Goal: Task Accomplishment & Management: Complete application form

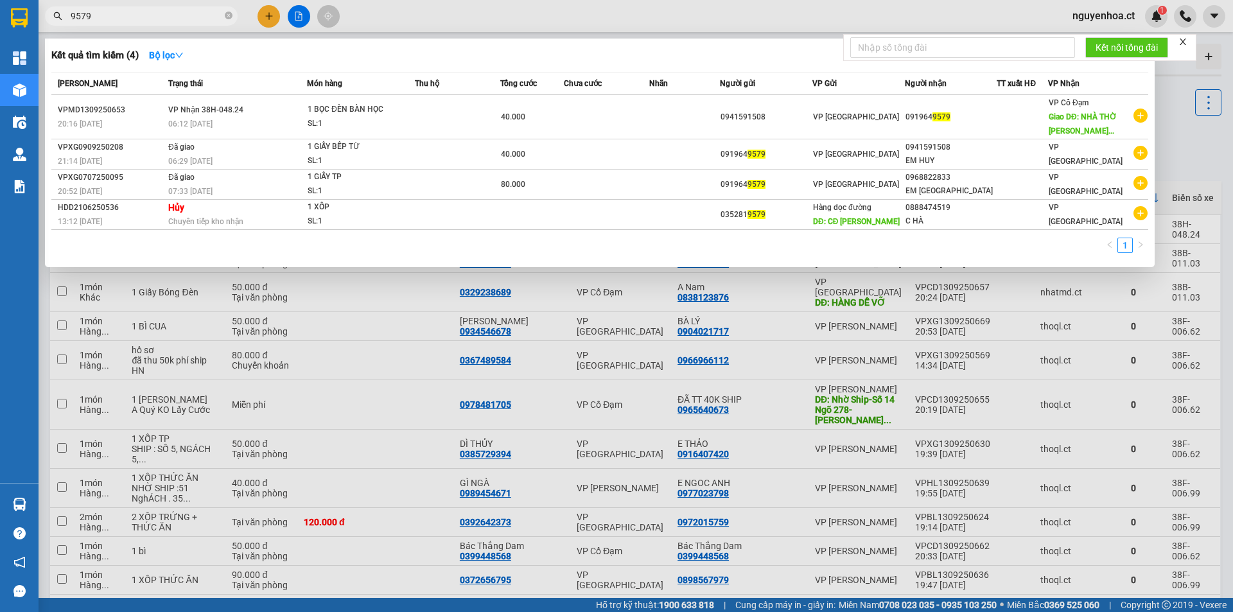
click at [115, 15] on input "9579" at bounding box center [147, 16] width 152 height 14
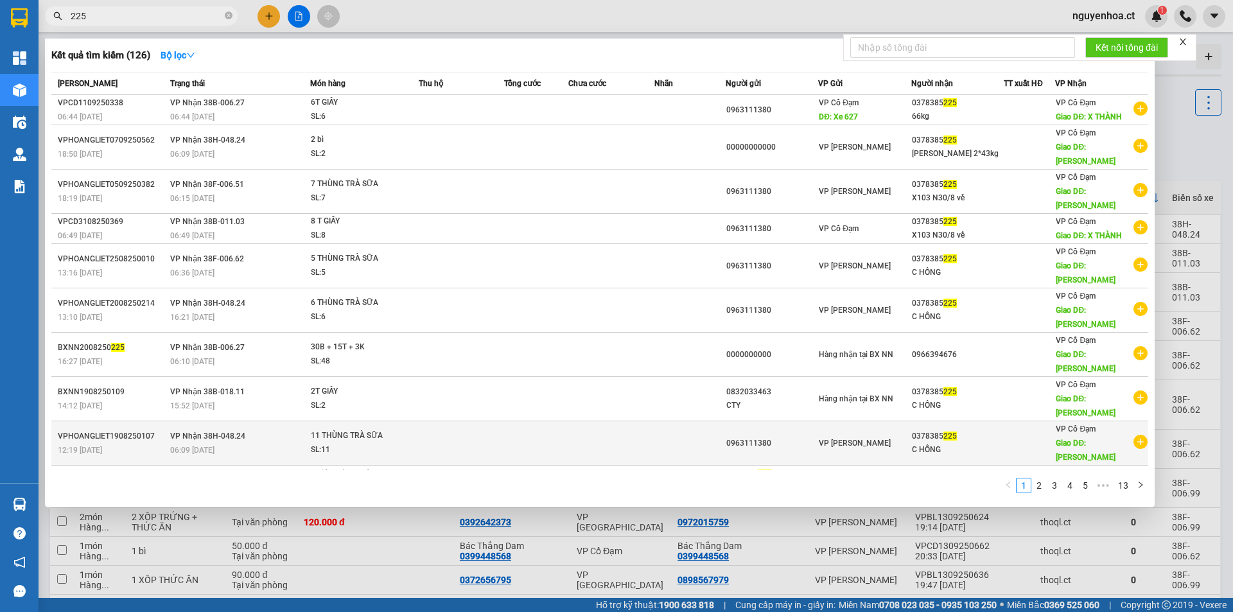
scroll to position [12, 0]
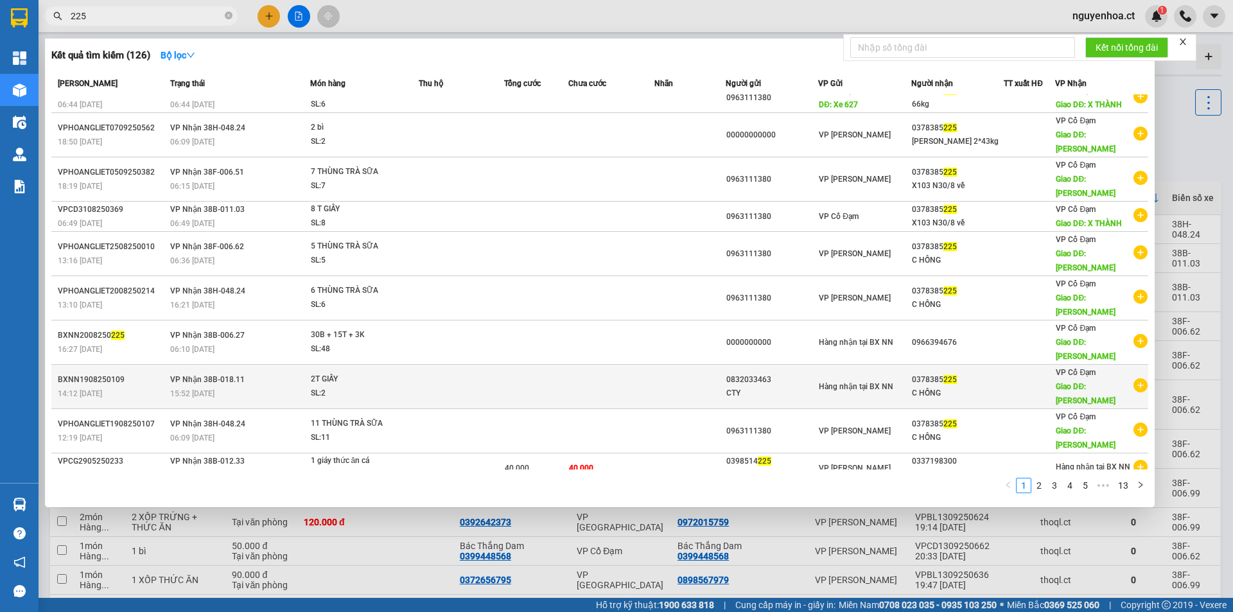
type input "225"
click at [854, 389] on td "Hàng nhận tại BX NN" at bounding box center [864, 387] width 93 height 44
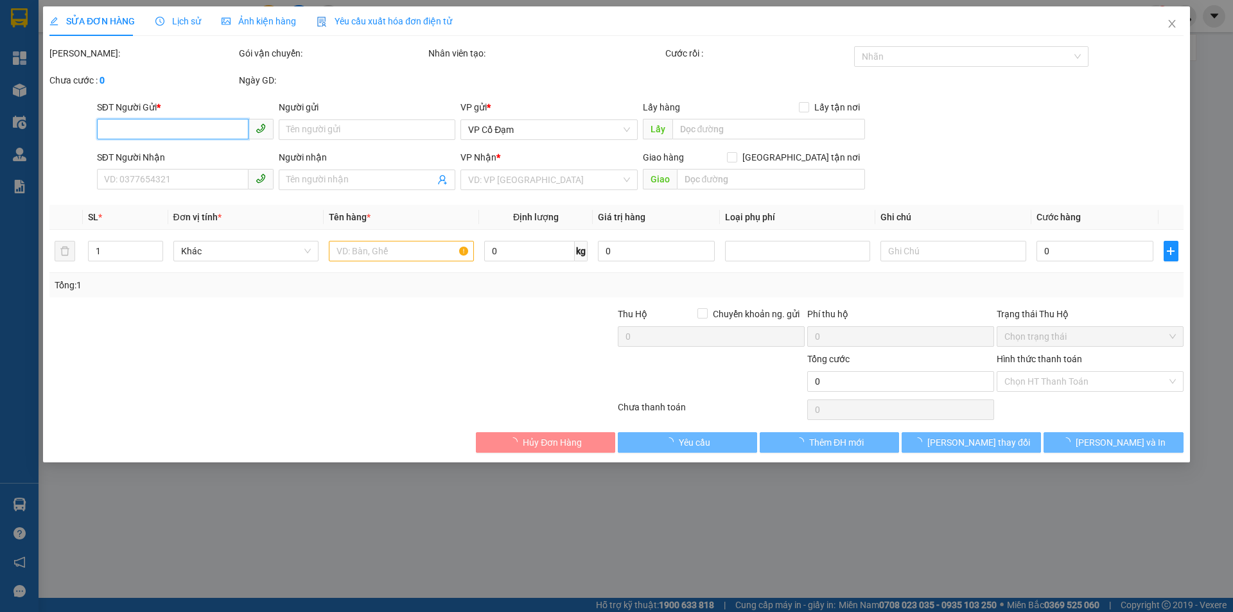
type input "0832033463"
type input "CTY"
type input "0378385225"
type input "C HỒNG"
type input "[PERSON_NAME]"
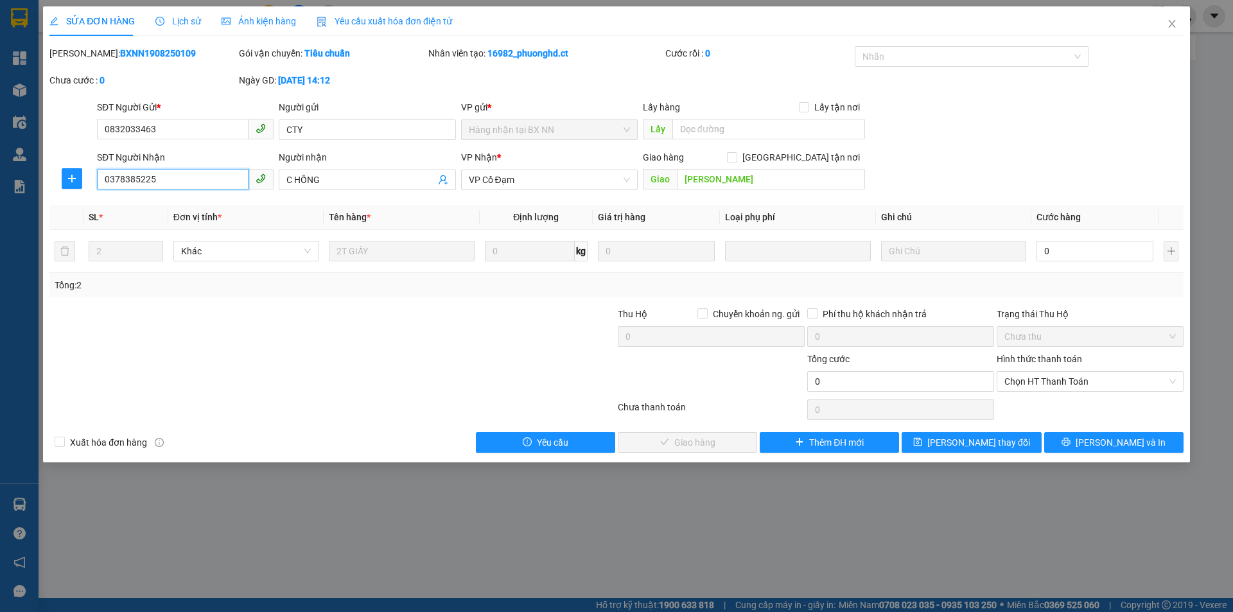
click at [157, 182] on input "0378385225" at bounding box center [173, 179] width 152 height 21
click at [1170, 22] on icon "close" at bounding box center [1172, 24] width 7 height 8
click at [1167, 26] on div "nguyenhoa.ct 1" at bounding box center [1115, 16] width 105 height 22
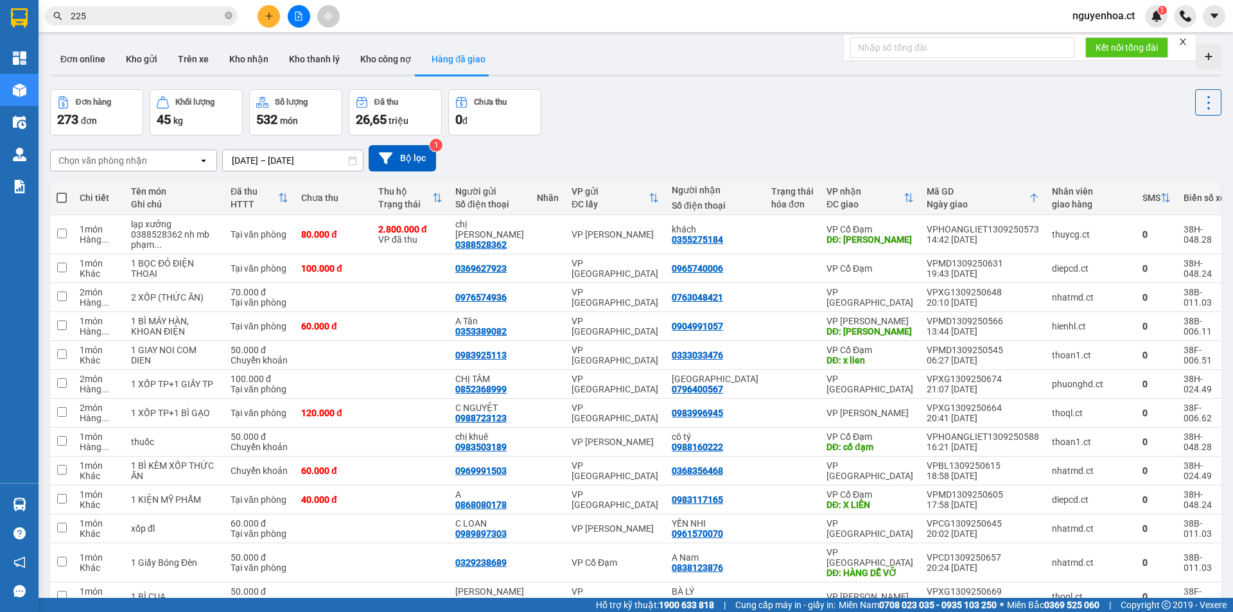
click at [103, 19] on input "225" at bounding box center [147, 16] width 152 height 14
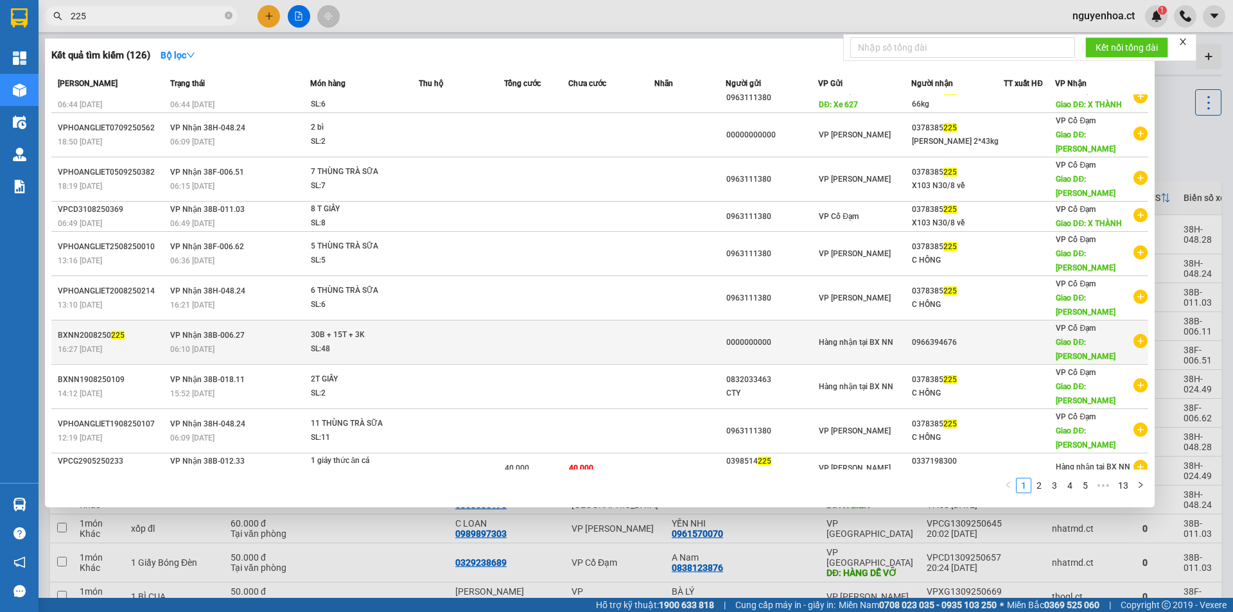
click at [247, 342] on div "06:10 [DATE]" at bounding box center [239, 349] width 139 height 14
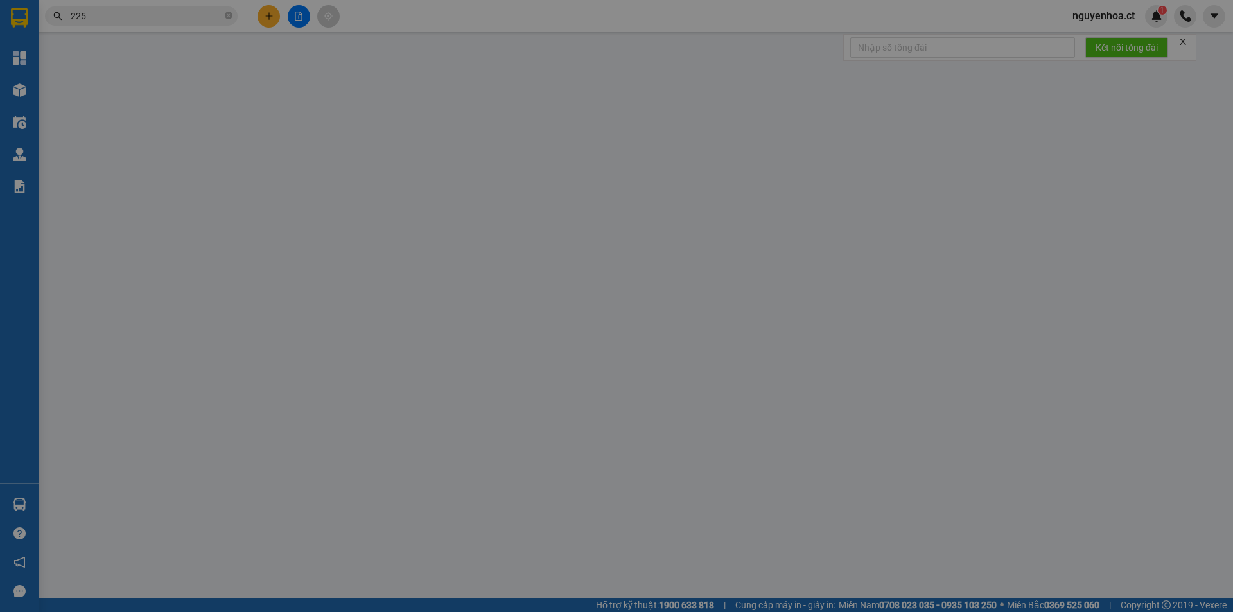
type input "0000000000"
type input "0966394676"
type input "[PERSON_NAME]"
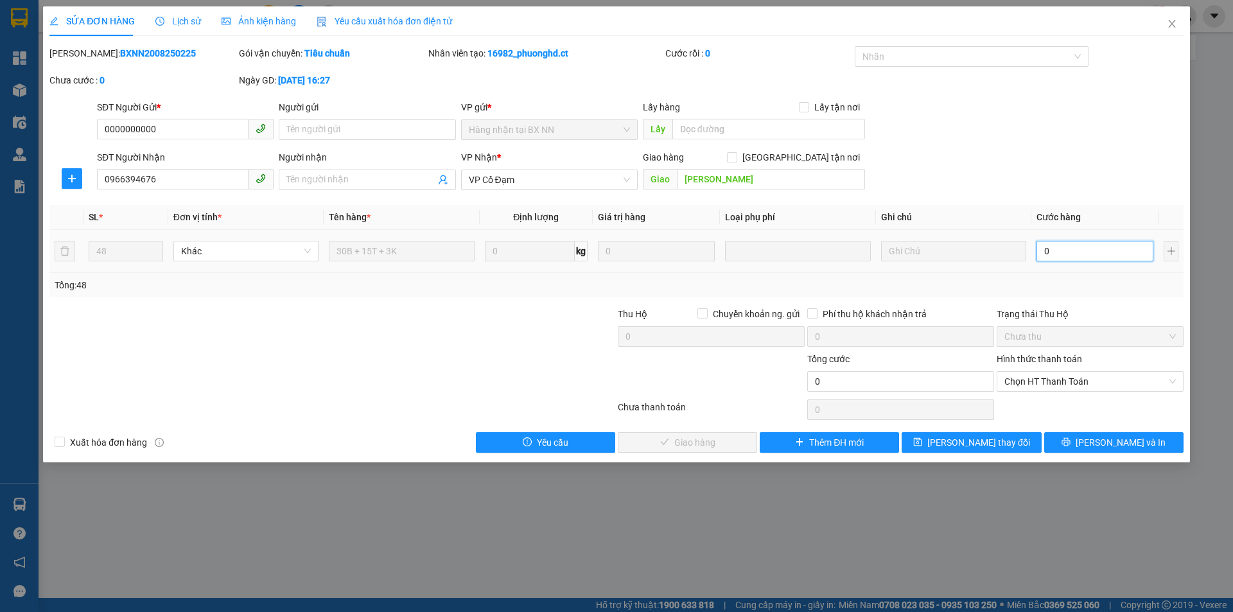
click at [1106, 258] on input "0" at bounding box center [1095, 251] width 117 height 21
type input "1"
type input "18"
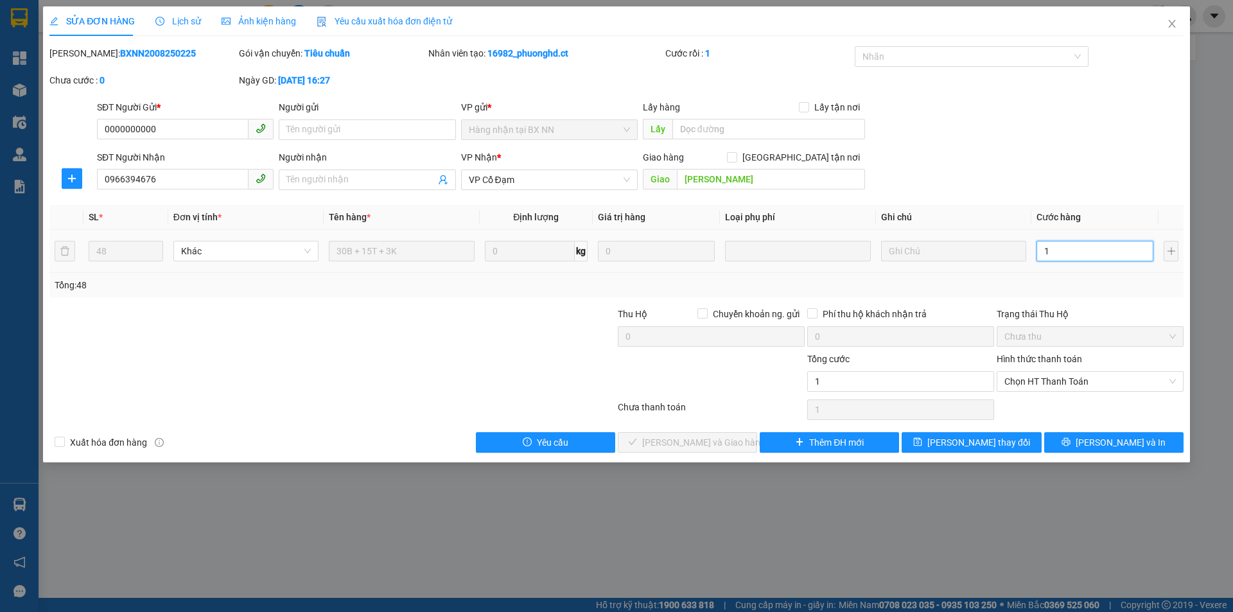
type input "18"
type input "181"
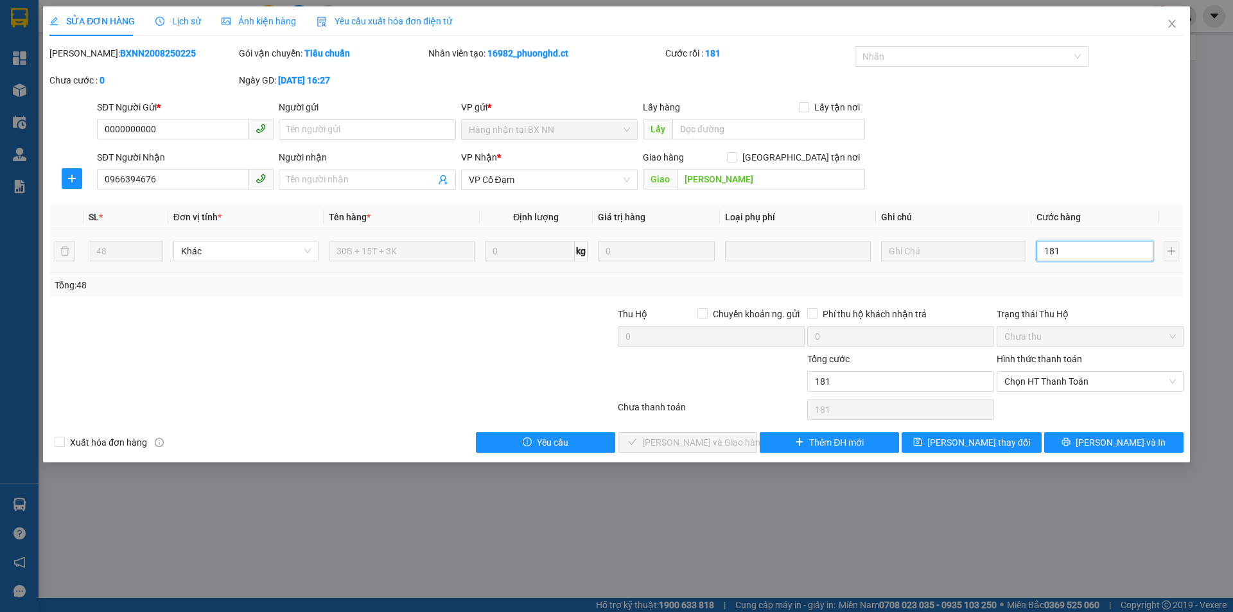
type input "1.810"
click at [1027, 386] on span "Chọn HT Thanh Toán" at bounding box center [1091, 381] width 172 height 19
type input "1.810"
type input "1.810.000"
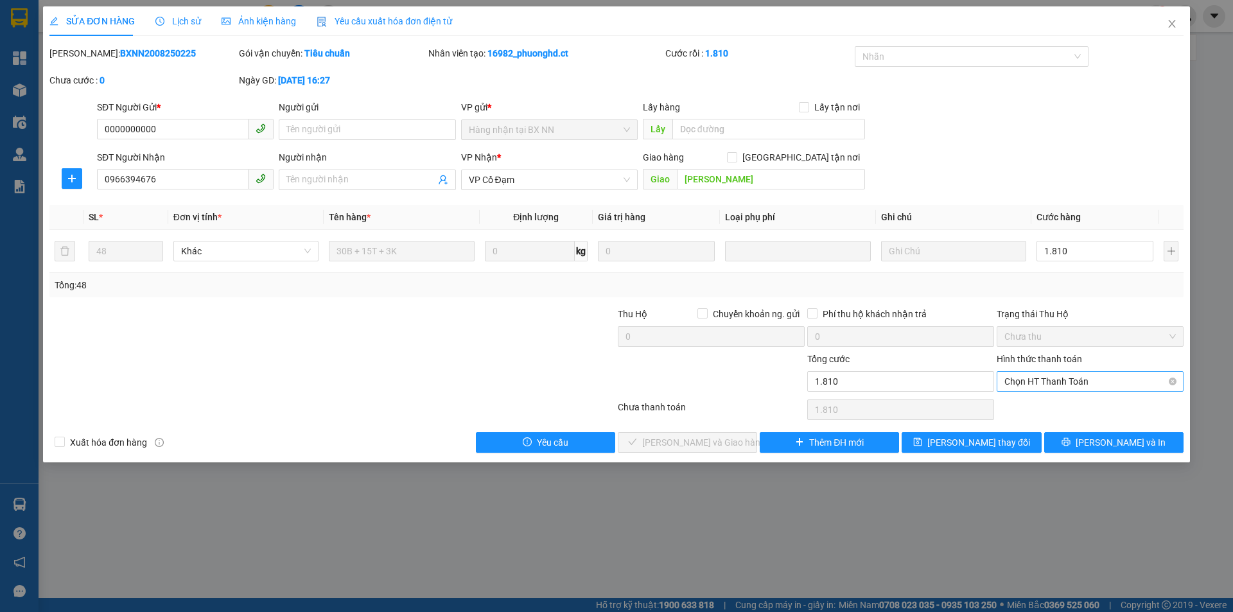
type input "1.810.000"
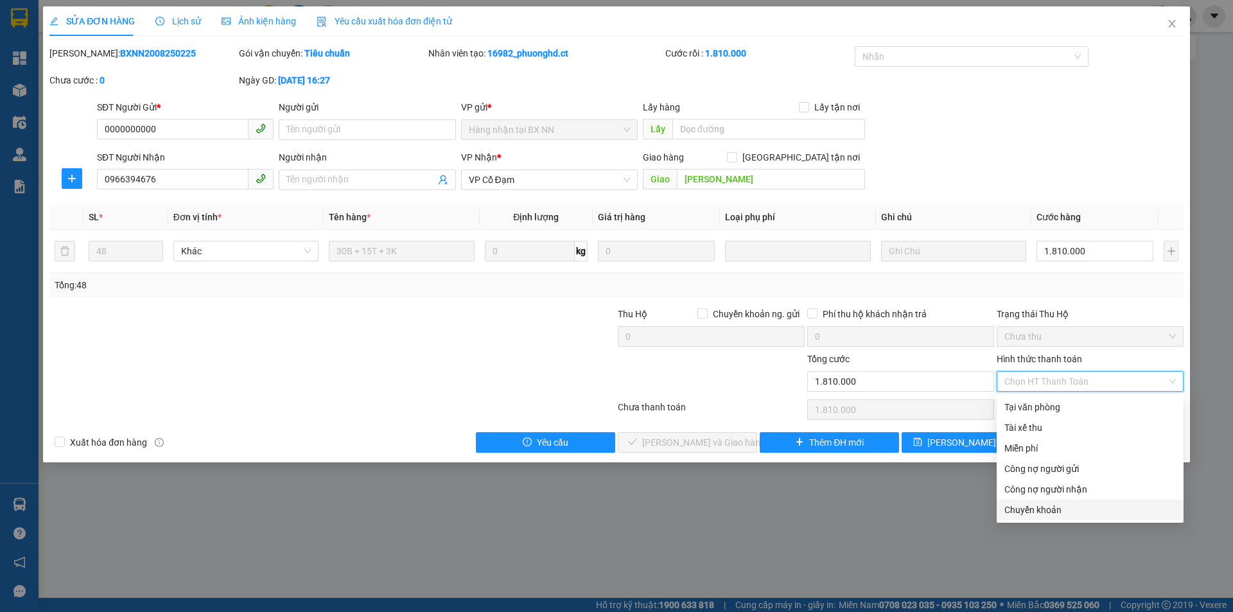
click at [1049, 510] on div "Chuyển khoản" at bounding box center [1091, 510] width 172 height 14
type input "0"
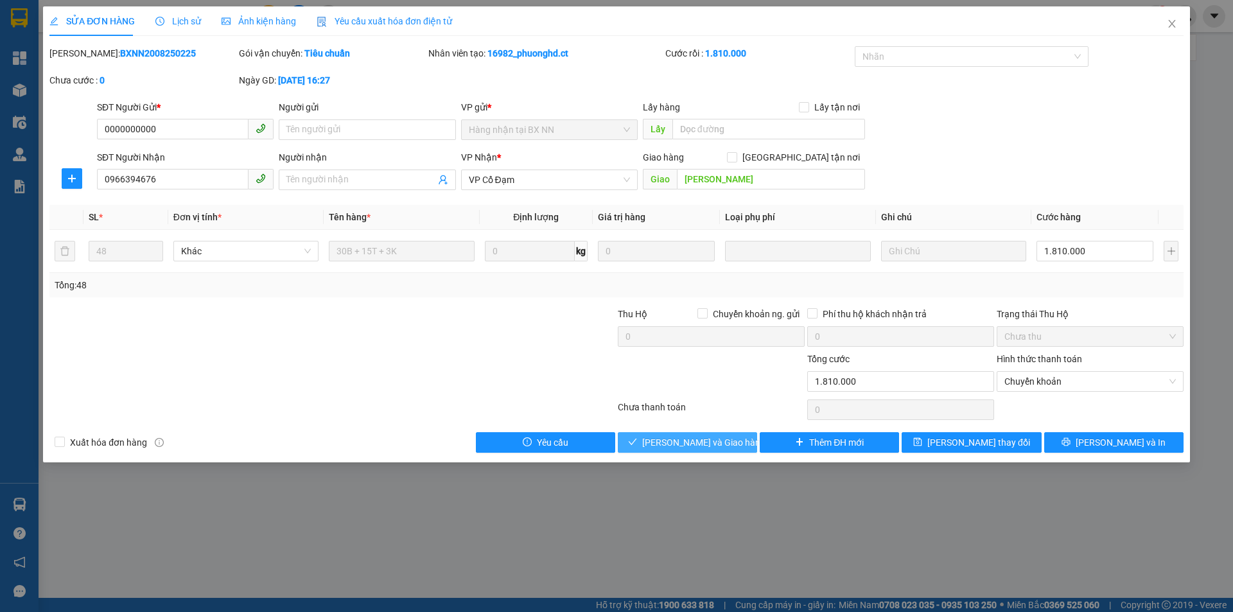
click at [687, 445] on span "[PERSON_NAME] và Giao hàng" at bounding box center [703, 443] width 123 height 14
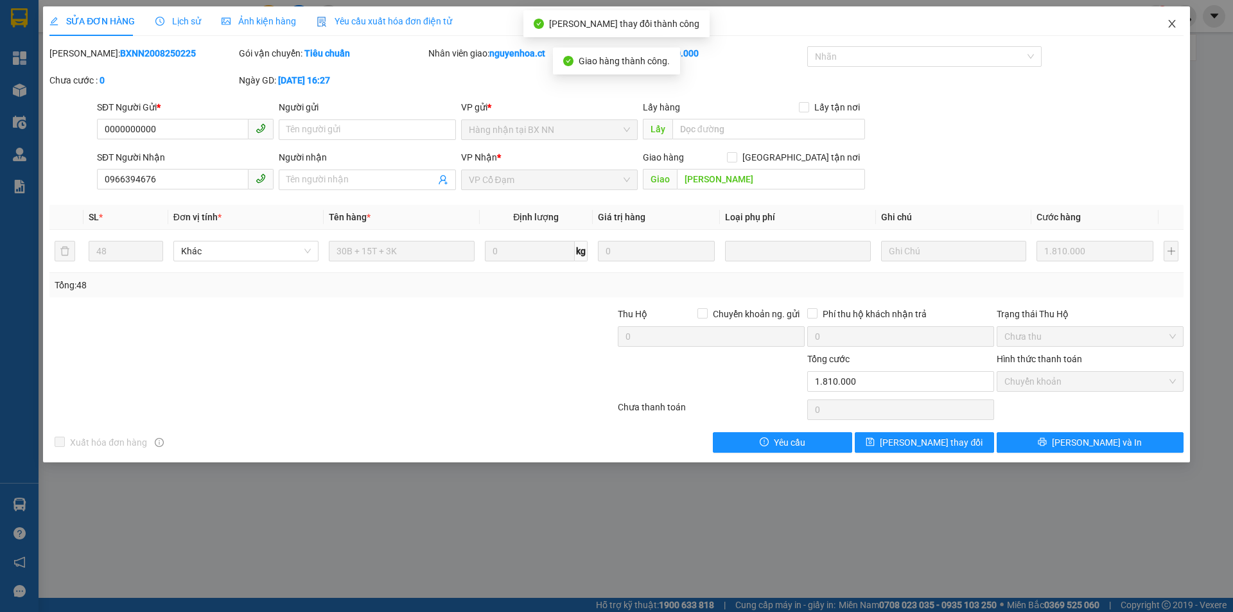
click at [1173, 25] on icon "close" at bounding box center [1172, 24] width 7 height 8
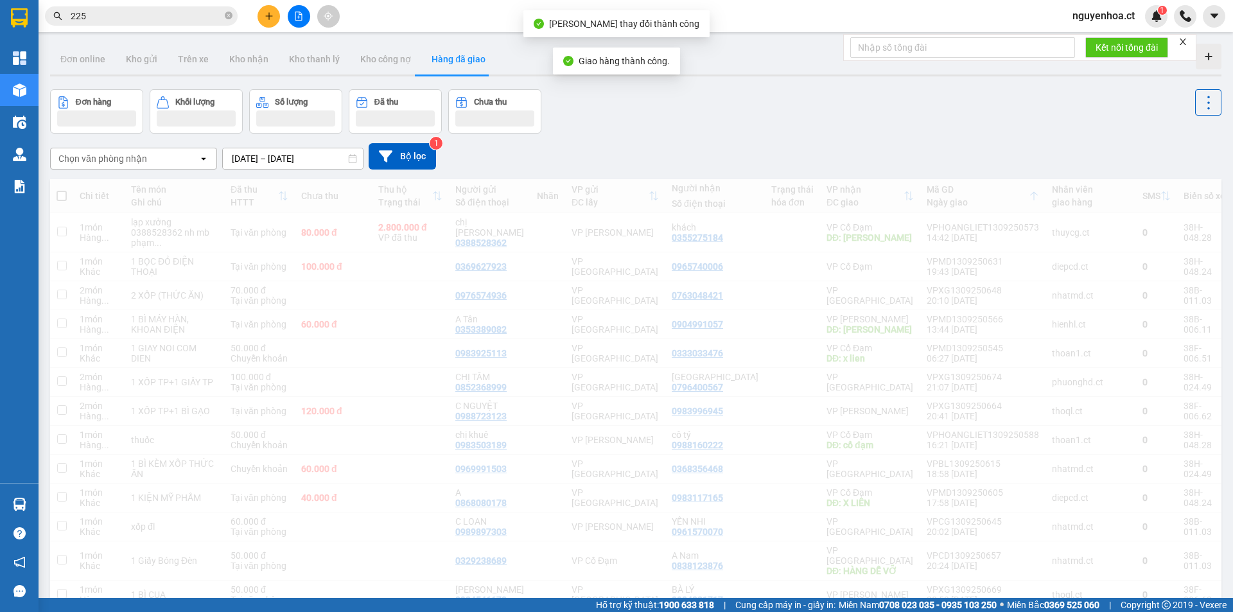
click at [1169, 23] on div "nguyenhoa.ct 1" at bounding box center [1148, 16] width 171 height 22
click at [89, 13] on input "225" at bounding box center [147, 16] width 152 height 14
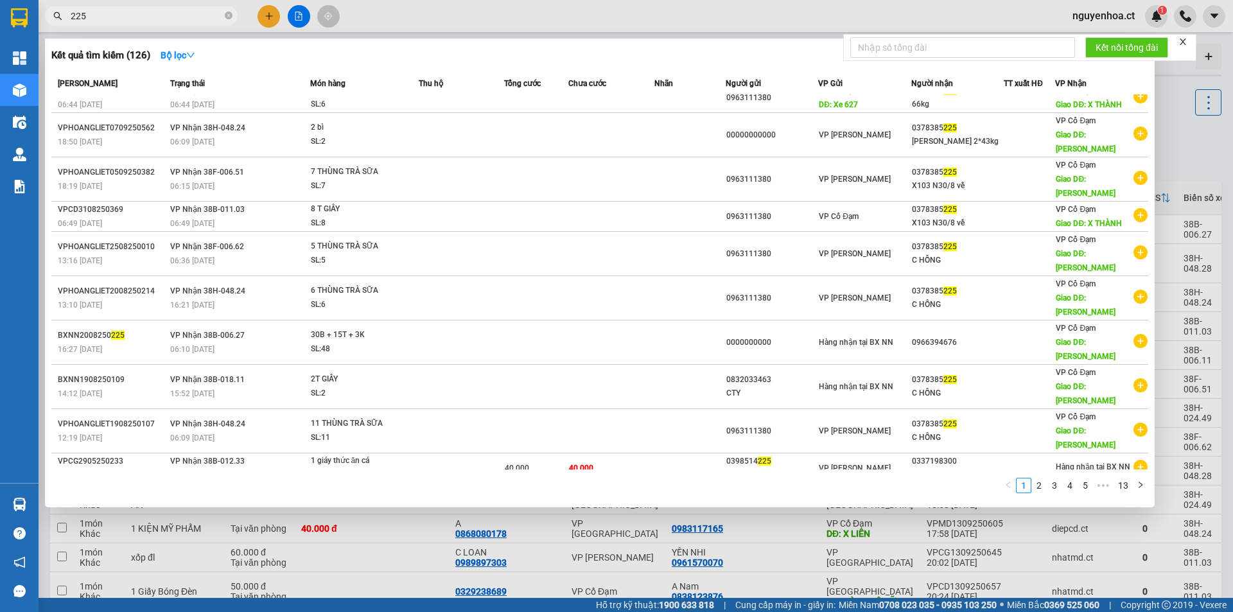
click at [85, 19] on input "225" at bounding box center [147, 16] width 152 height 14
click at [93, 14] on input "225" at bounding box center [147, 16] width 152 height 14
paste input "0378385"
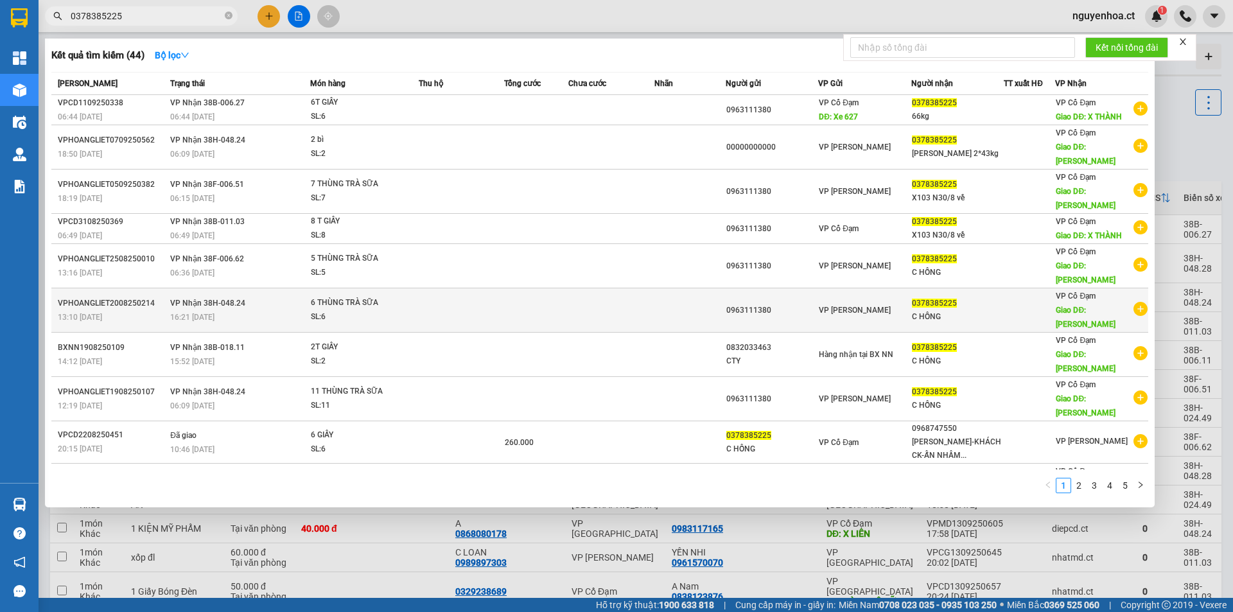
type input "0378385225"
click at [224, 325] on td "VP Nhận 38H-048.24 16:21 [DATE]" at bounding box center [238, 310] width 143 height 44
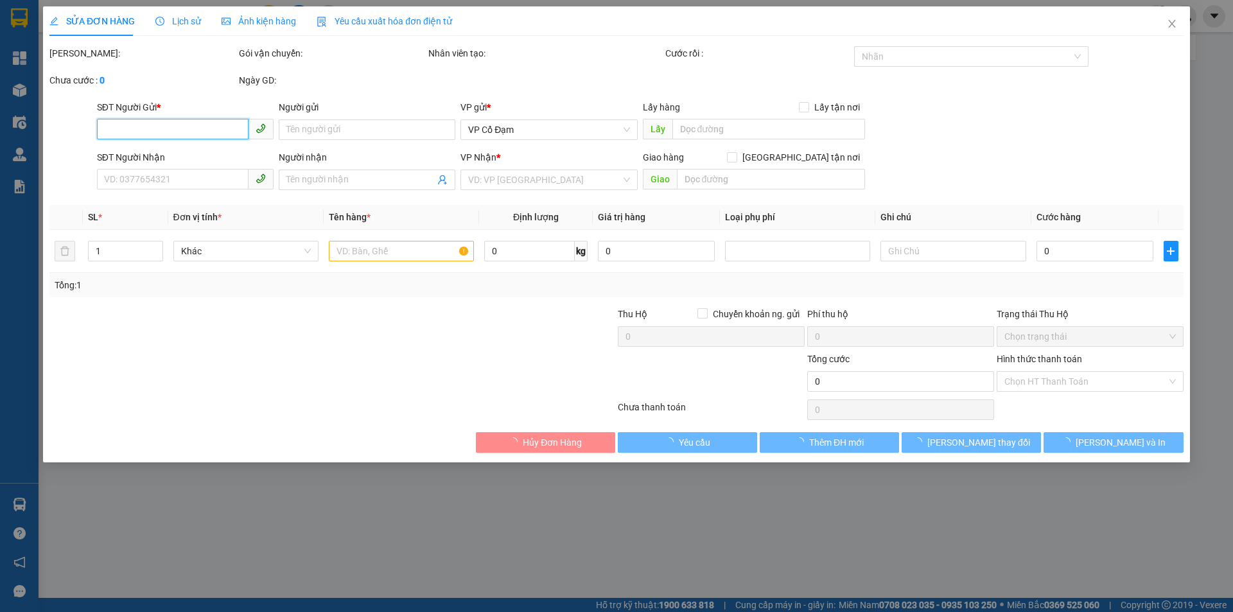
type input "0963111380"
type input "0378385225"
type input "C HỒNG"
type input "[PERSON_NAME]"
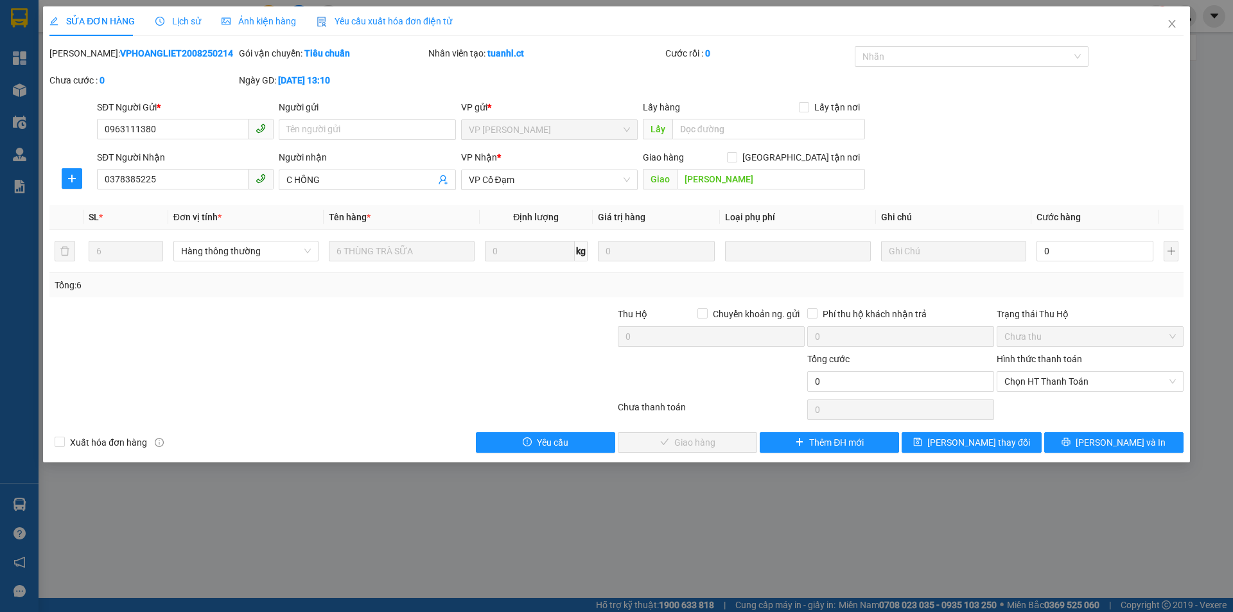
click at [181, 26] on span "Lịch sử" at bounding box center [178, 21] width 46 height 10
